Goal: Task Accomplishment & Management: Manage account settings

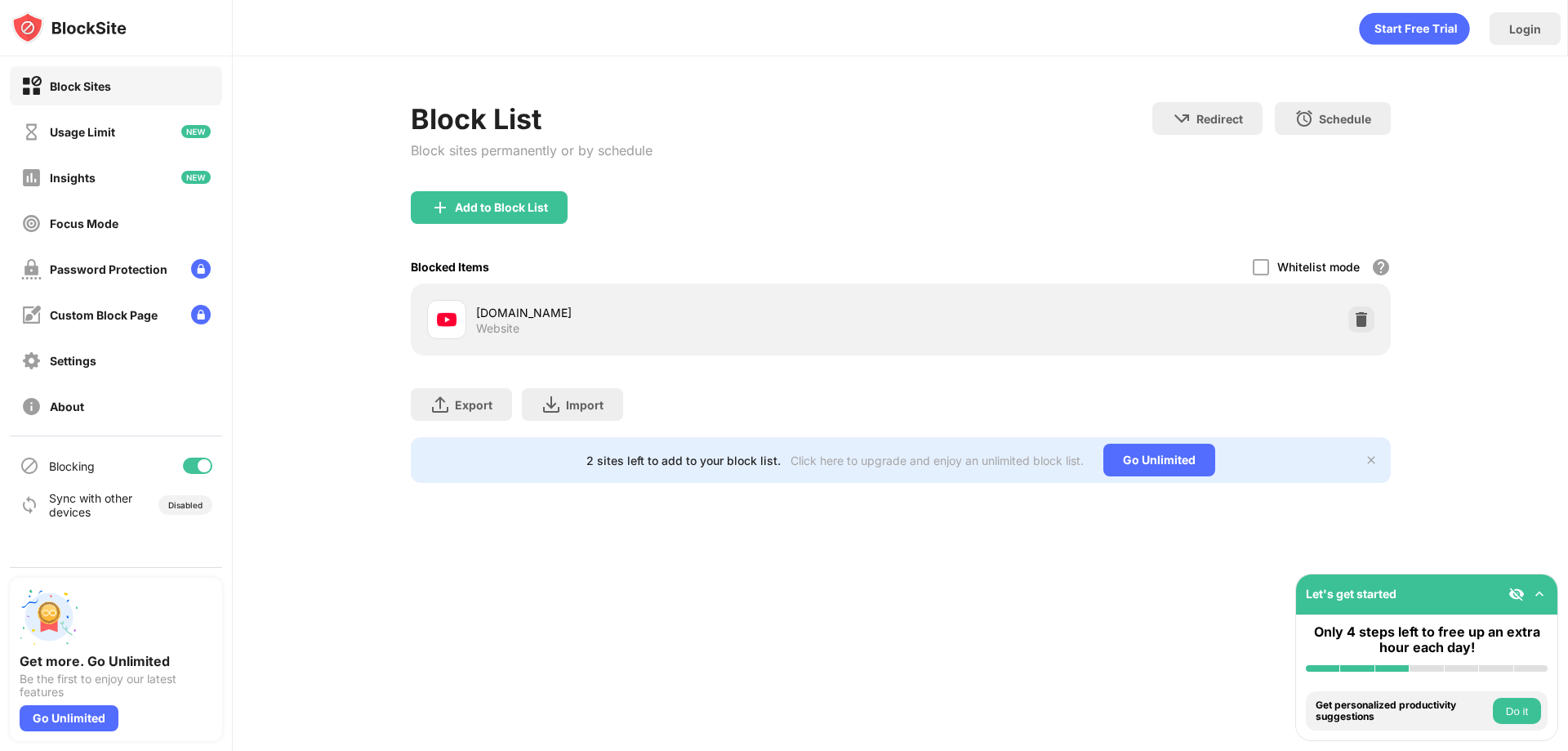
drag, startPoint x: 1315, startPoint y: 217, endPoint x: 1335, endPoint y: 203, distance: 24.4
click at [1336, 202] on div "Add to Block List" at bounding box center [901, 220] width 980 height 59
click at [1357, 314] on img at bounding box center [1361, 320] width 17 height 17
